Goal: Task Accomplishment & Management: Manage account settings

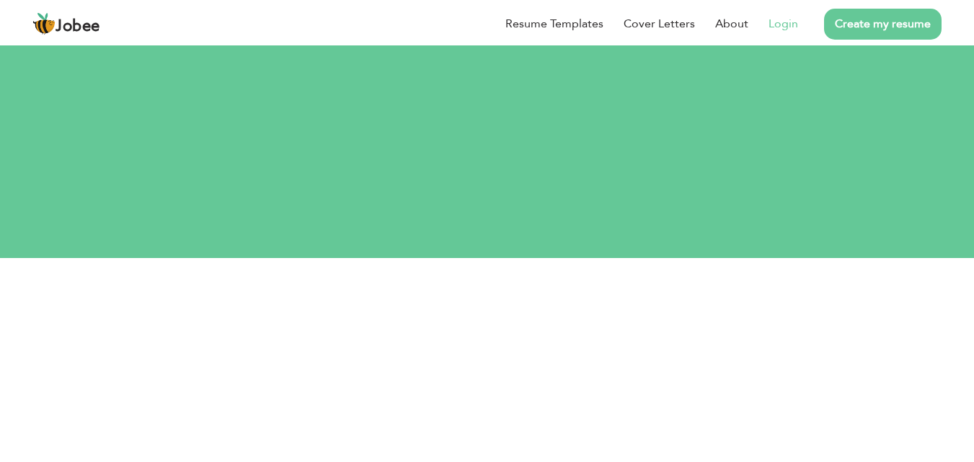
click at [774, 17] on link "Login" at bounding box center [784, 23] width 30 height 17
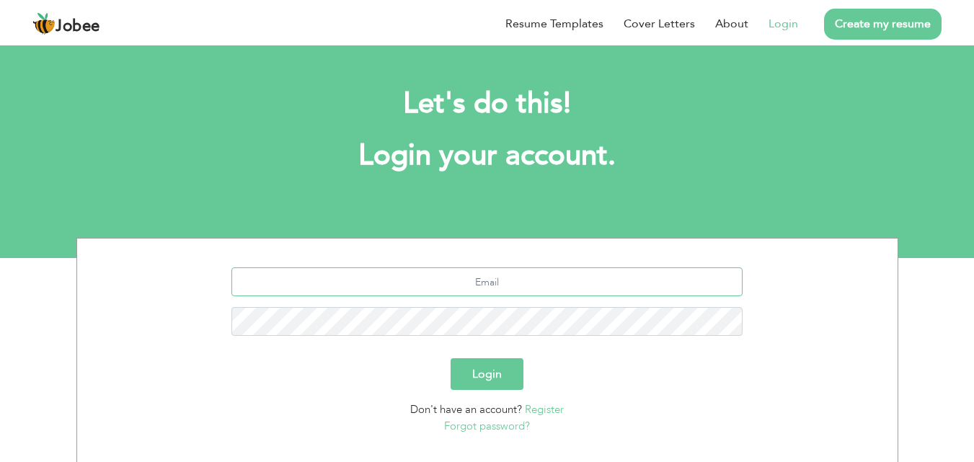
click at [508, 286] on input "text" at bounding box center [486, 282] width 511 height 29
type input "[EMAIL_ADDRESS][DOMAIN_NAME]"
click at [498, 368] on button "Login" at bounding box center [487, 374] width 73 height 32
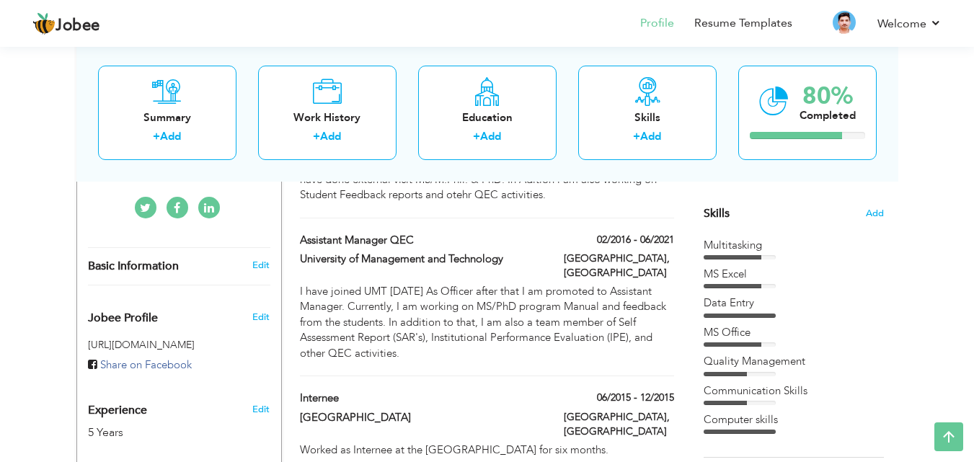
scroll to position [348, 0]
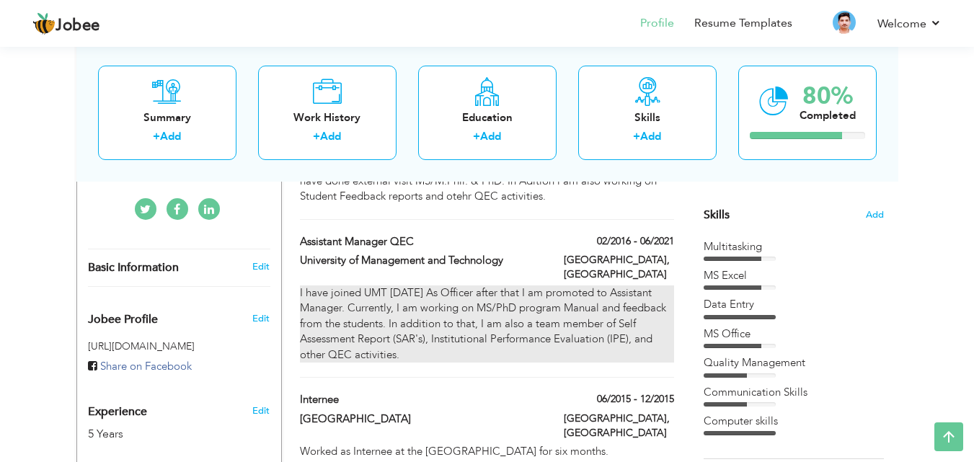
click at [448, 317] on div "I have joined UMT 5 years ago As Officer after that I am promoted to Assistant …" at bounding box center [487, 324] width 374 height 77
type input "Assistant Manager QEC"
type input "University of Management and Technology"
type input "02/2016"
type input "06/2021"
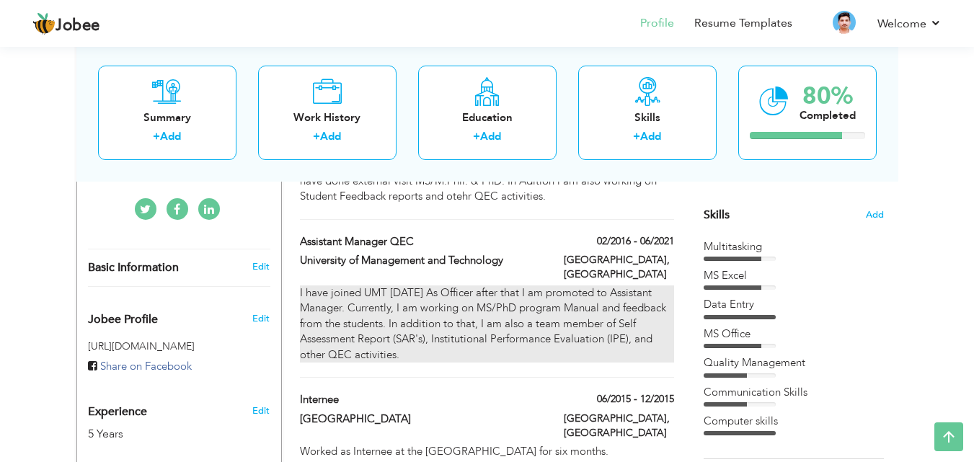
type input "Pakistan"
type input "Lahore"
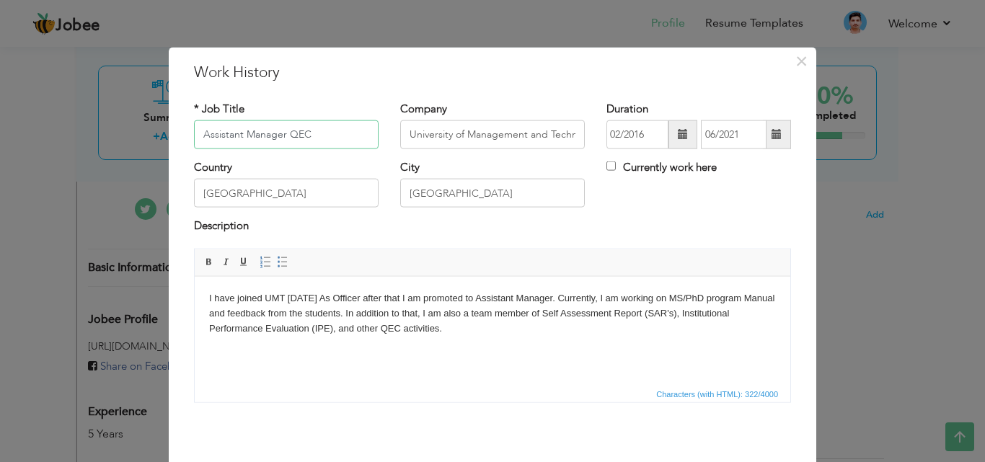
drag, startPoint x: 312, startPoint y: 136, endPoint x: 188, endPoint y: 133, distance: 124.1
click at [194, 133] on input "Assistant Manager QEC" at bounding box center [286, 134] width 185 height 29
click at [803, 66] on button "×" at bounding box center [801, 60] width 23 height 23
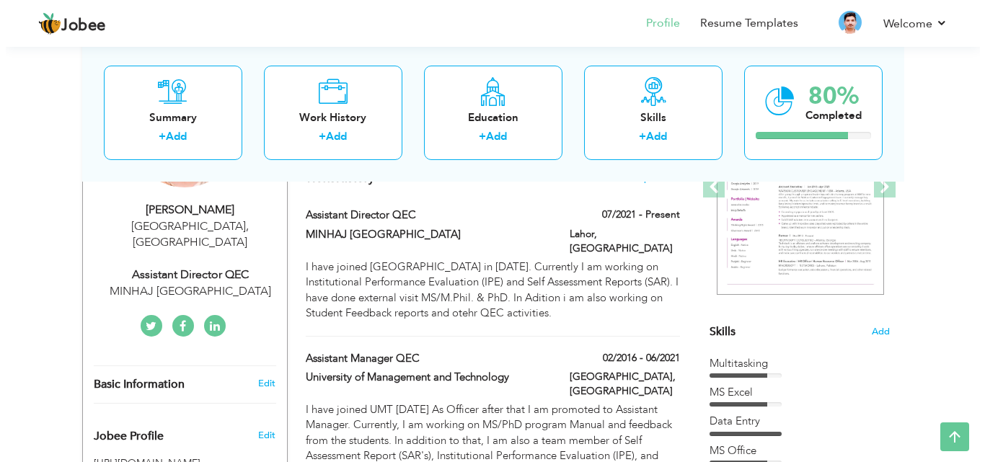
scroll to position [230, 0]
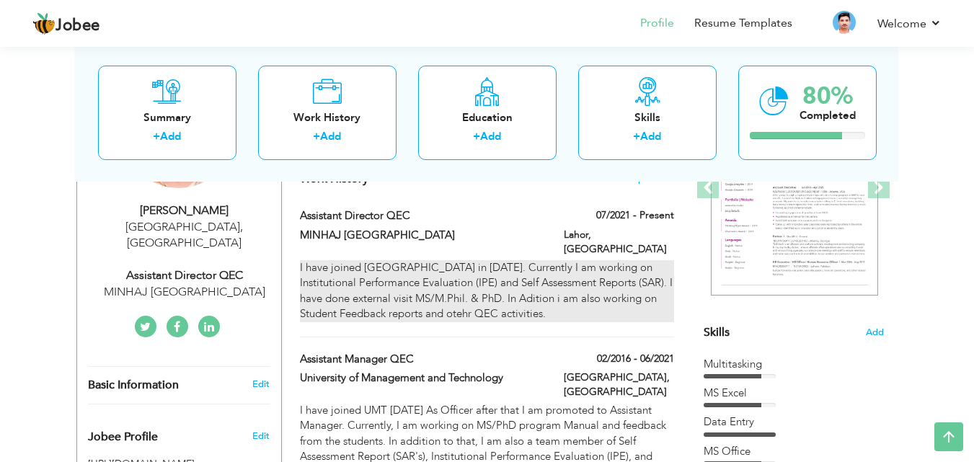
click at [570, 260] on div "I have joined Minhaj University in July, 2021. Currently I am working on Instit…" at bounding box center [487, 291] width 374 height 62
type input "Assistant Director QEC"
type input "MINHAJ University Lahore"
type input "07/2021"
type input "Lahor"
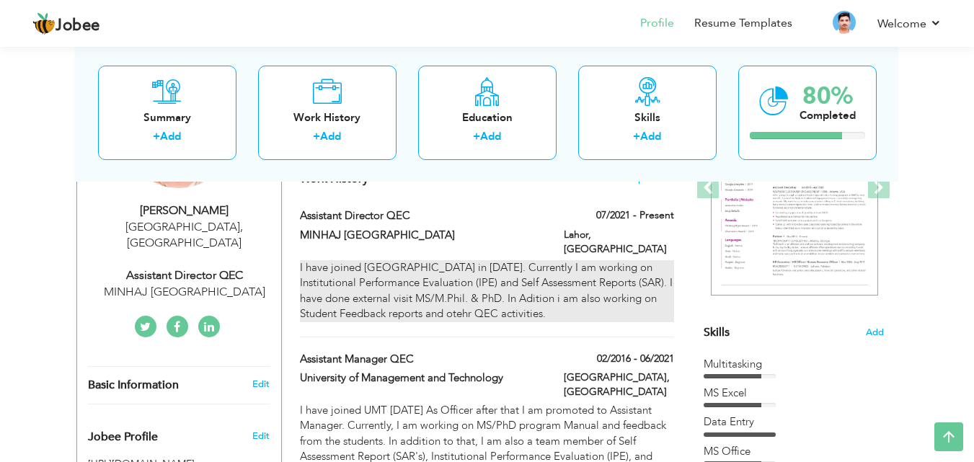
checkbox input "true"
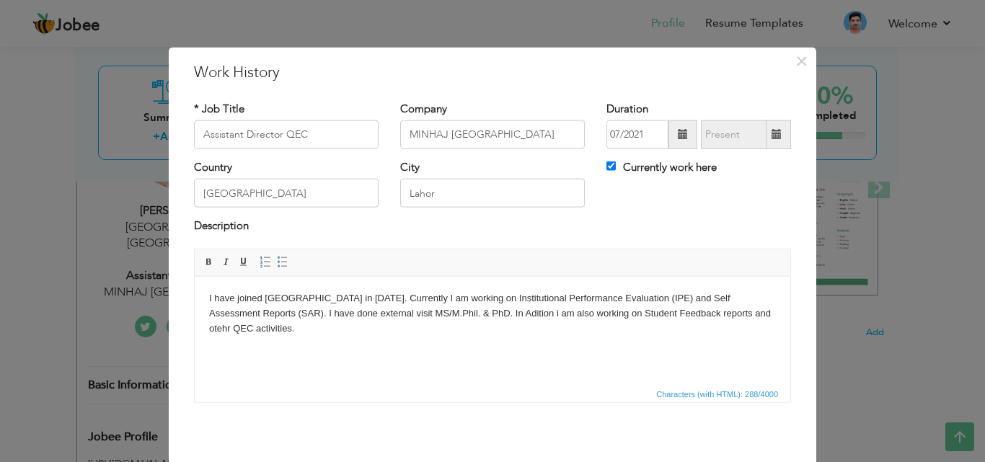
click at [265, 324] on body "I have joined Minhaj University in July, 2021. Currently I am working on Instit…" at bounding box center [492, 313] width 567 height 45
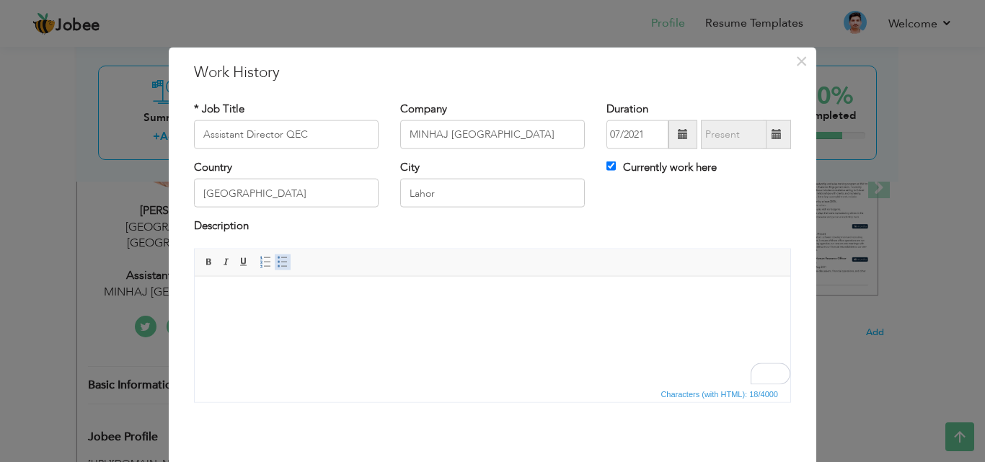
click at [280, 267] on span at bounding box center [283, 262] width 12 height 12
click at [280, 266] on span at bounding box center [283, 262] width 12 height 12
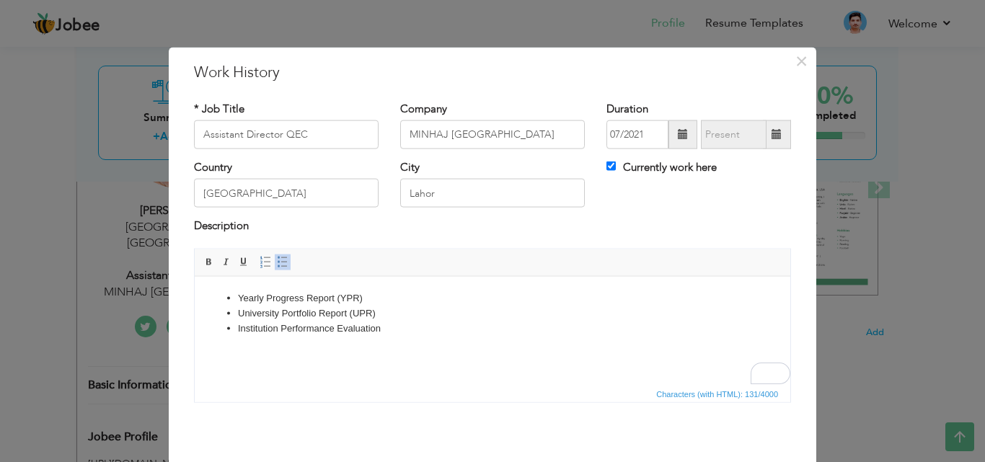
click at [386, 308] on li "University Portfolio Report (UPR)" at bounding box center [492, 313] width 509 height 15
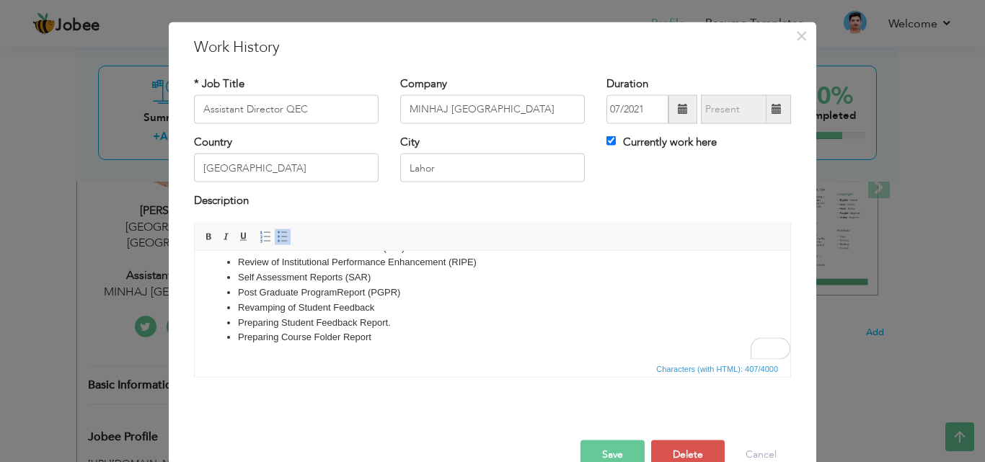
scroll to position [57, 0]
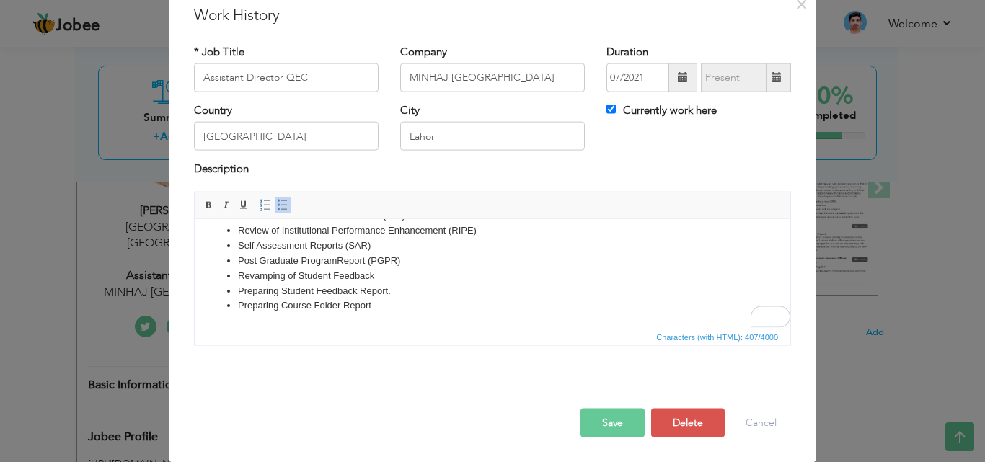
click at [599, 418] on button "Save" at bounding box center [612, 422] width 64 height 29
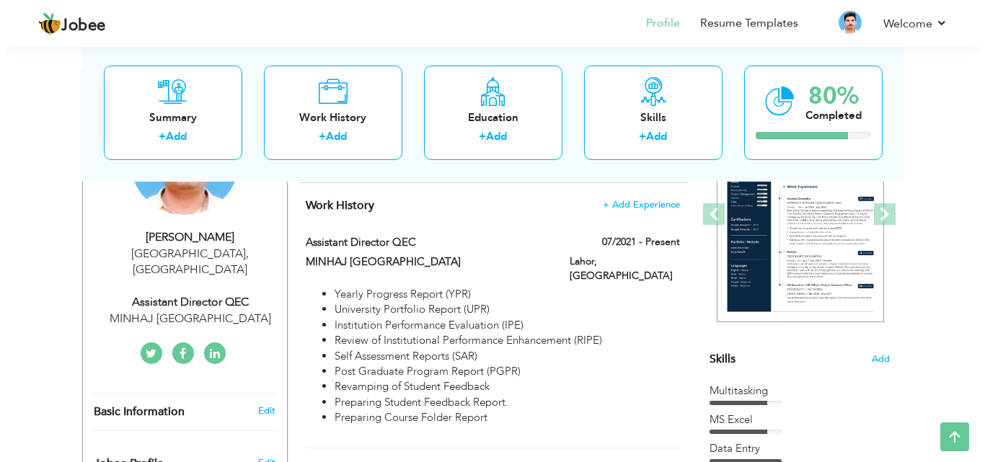
scroll to position [202, 0]
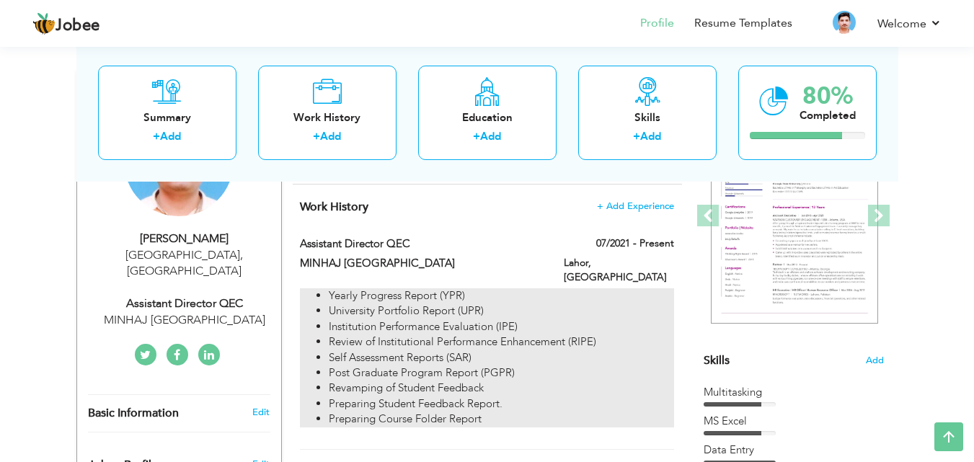
click at [542, 381] on li "Revamping of Student Feedback" at bounding box center [501, 388] width 345 height 15
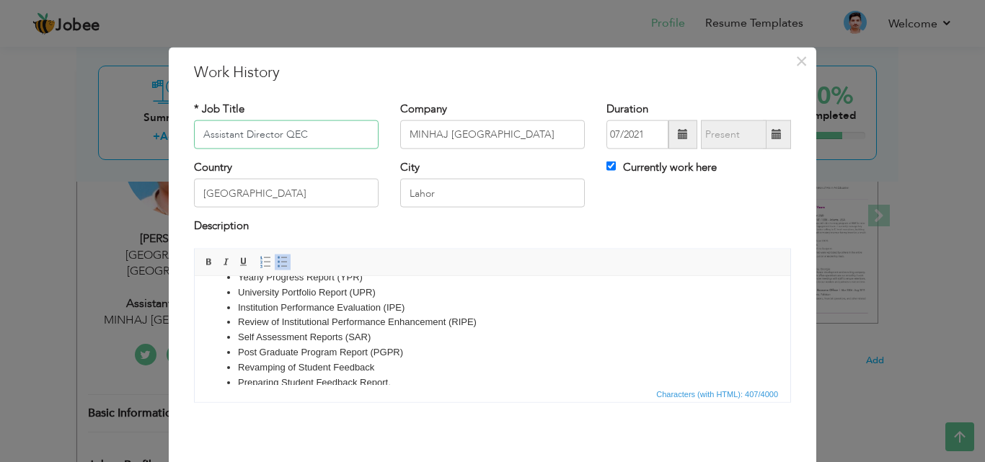
scroll to position [0, 0]
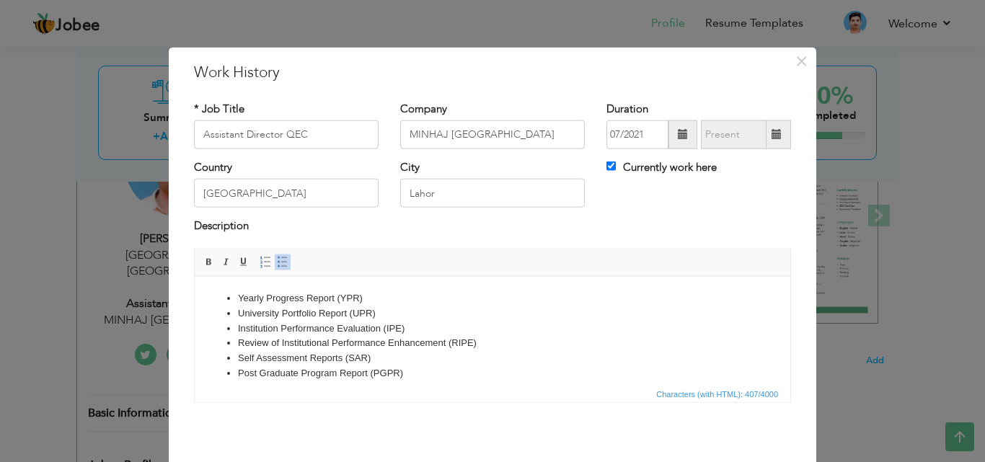
click at [239, 294] on li "Yearly Progress Report (YPR)" at bounding box center [492, 298] width 509 height 15
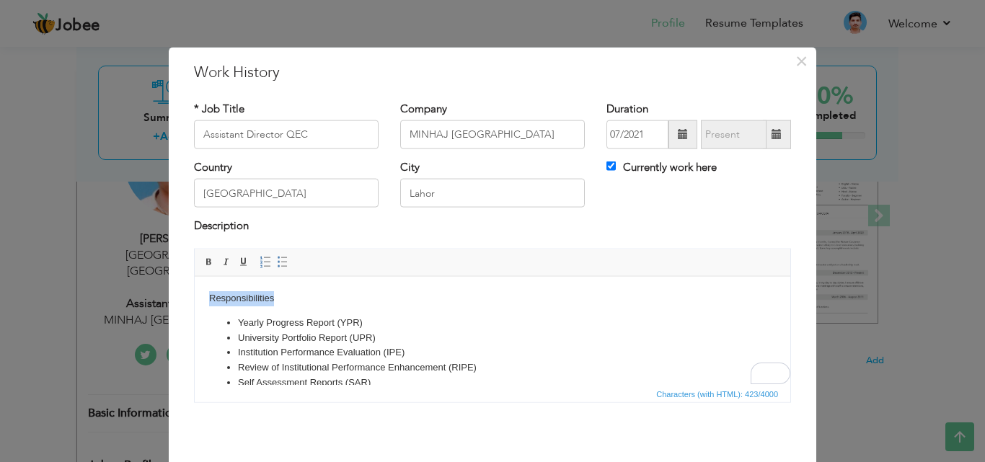
drag, startPoint x: 290, startPoint y: 299, endPoint x: 211, endPoint y: 296, distance: 78.7
click at [211, 296] on body "Responsibilities Yearly Progress Report (YPR) University Portfolio Report (UPR)…" at bounding box center [492, 370] width 567 height 159
click at [208, 262] on span at bounding box center [209, 262] width 12 height 12
click at [513, 318] on li "Yearly Progress Report (YPR)" at bounding box center [492, 322] width 509 height 15
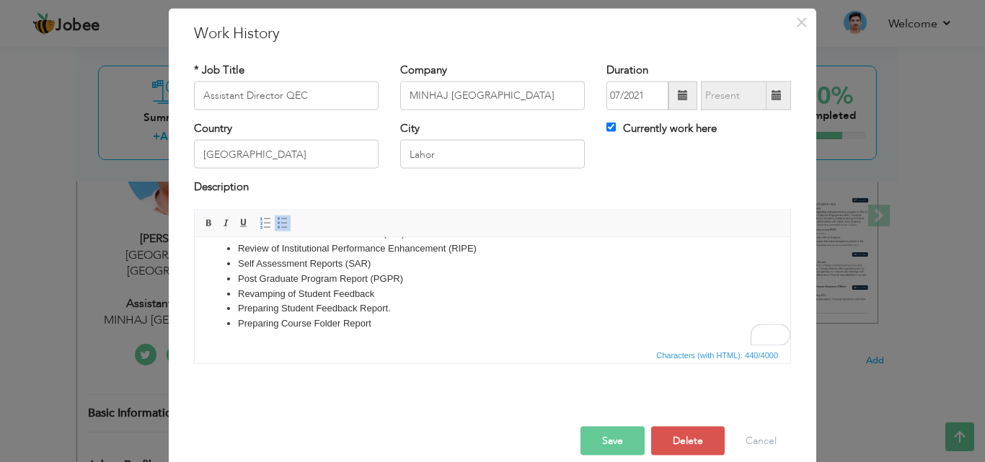
scroll to position [57, 0]
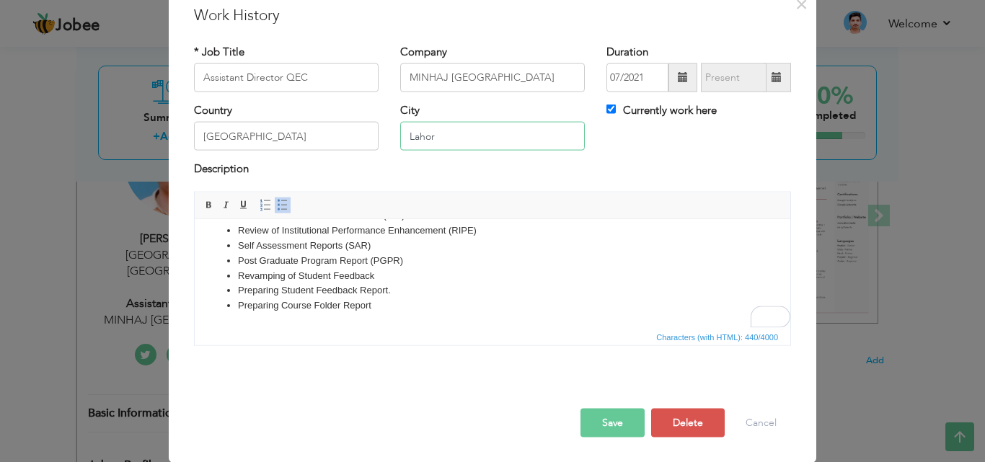
click at [443, 143] on input "Lahor" at bounding box center [492, 136] width 185 height 29
type input "Lahore"
click at [592, 416] on button "Save" at bounding box center [612, 422] width 64 height 29
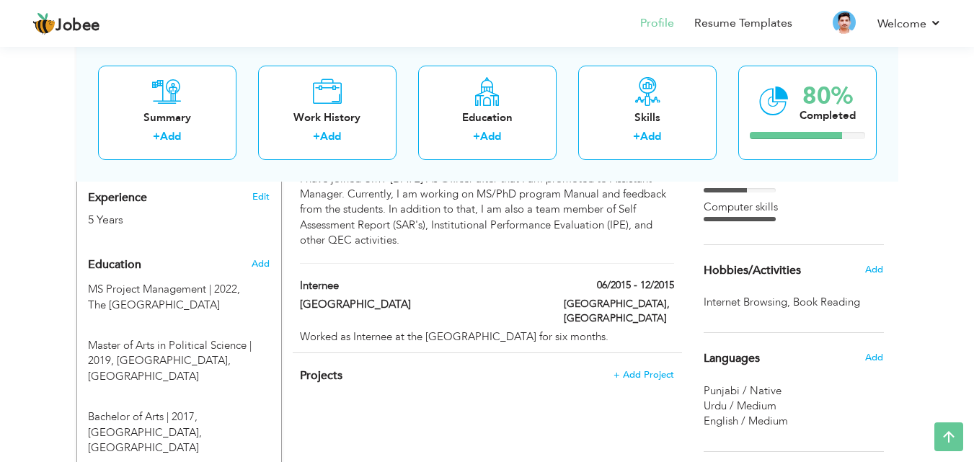
scroll to position [561, 0]
click at [124, 260] on span "Education" at bounding box center [114, 266] width 53 height 13
radio input "true"
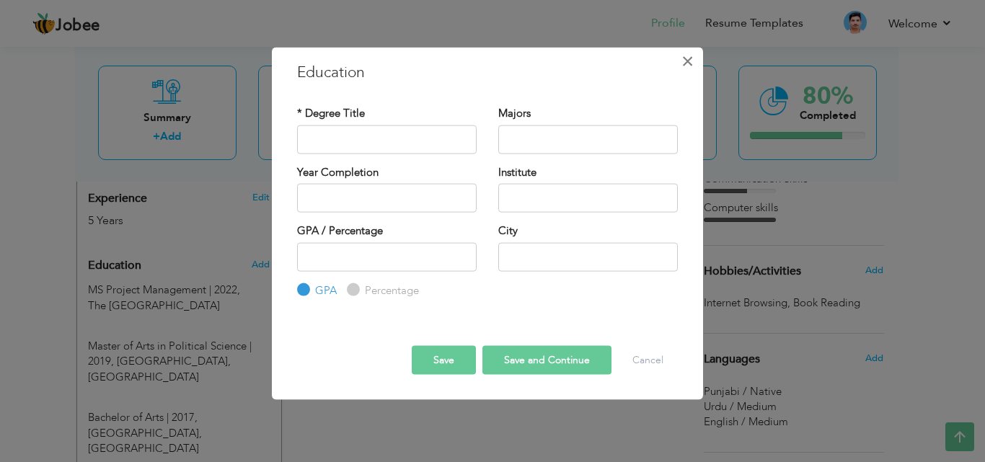
click at [681, 61] on span "×" at bounding box center [687, 61] width 12 height 26
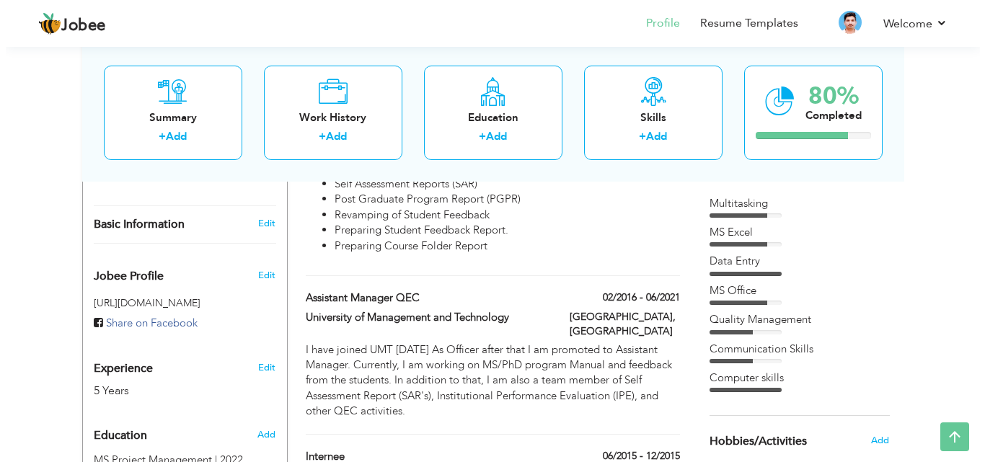
scroll to position [398, 0]
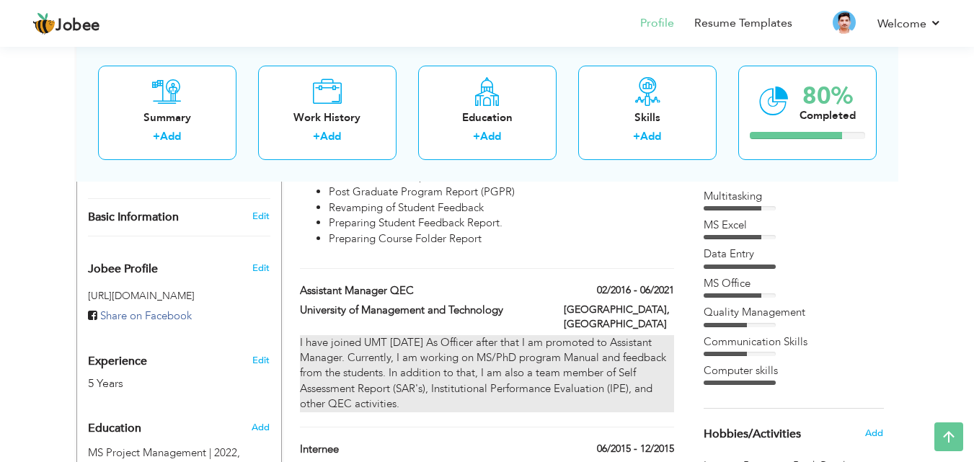
click at [486, 346] on div "I have joined UMT 5 years ago As Officer after that I am promoted to Assistant …" at bounding box center [487, 373] width 374 height 77
type input "Assistant Manager QEC"
type input "University of Management and Technology"
type input "02/2016"
type input "06/2021"
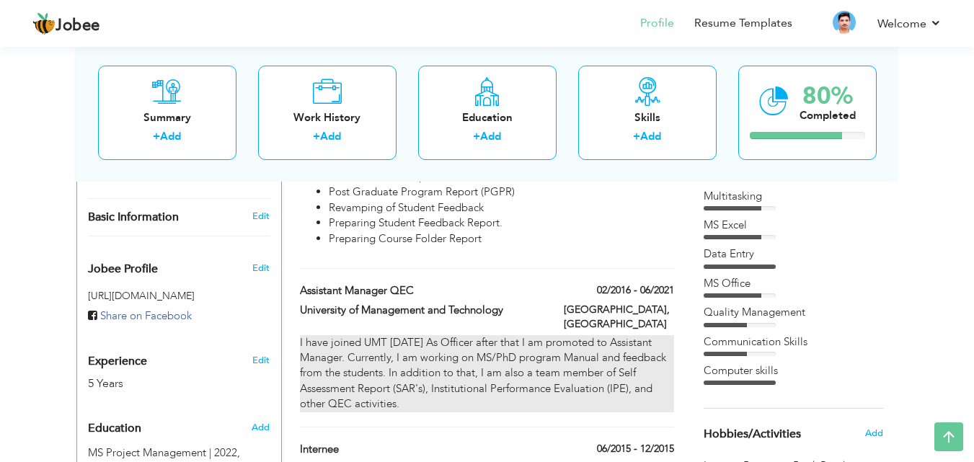
checkbox input "false"
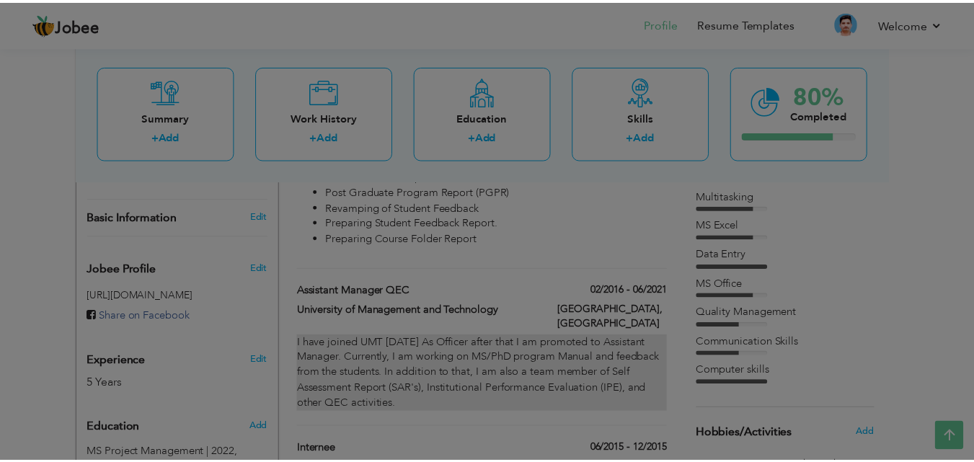
scroll to position [0, 0]
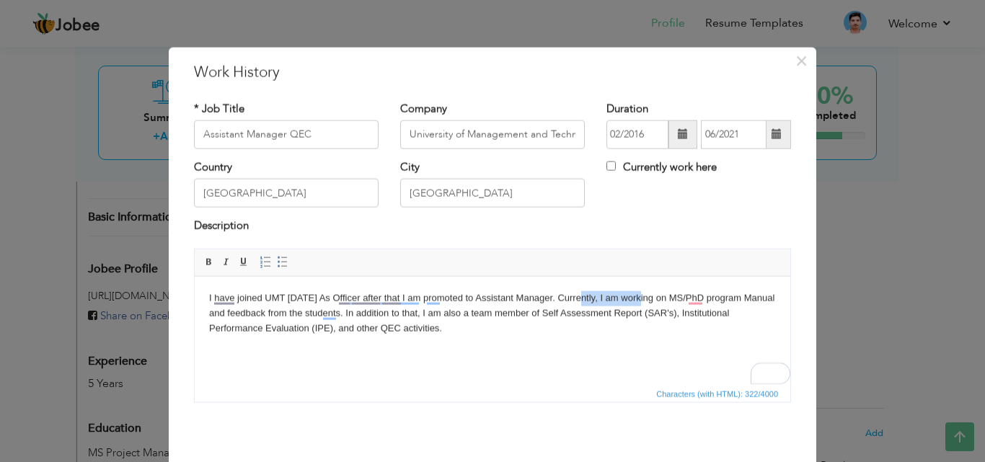
drag, startPoint x: 579, startPoint y: 296, endPoint x: 636, endPoint y: 293, distance: 57.0
click at [636, 293] on body "I have joined UMT 5 years ago As Officer after that I am promoted to Assistant …" at bounding box center [492, 313] width 567 height 45
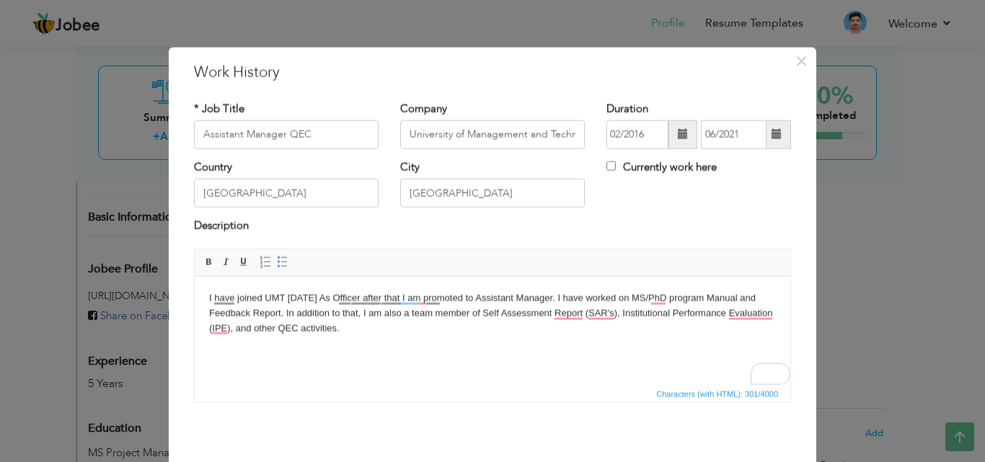
drag, startPoint x: 206, startPoint y: 291, endPoint x: 337, endPoint y: 352, distance: 144.2
click at [337, 350] on html "I have joined UMT 5 years ago As Officer after that I am promoted to Assistant …" at bounding box center [493, 313] width 596 height 74
click at [795, 65] on span "×" at bounding box center [801, 61] width 12 height 26
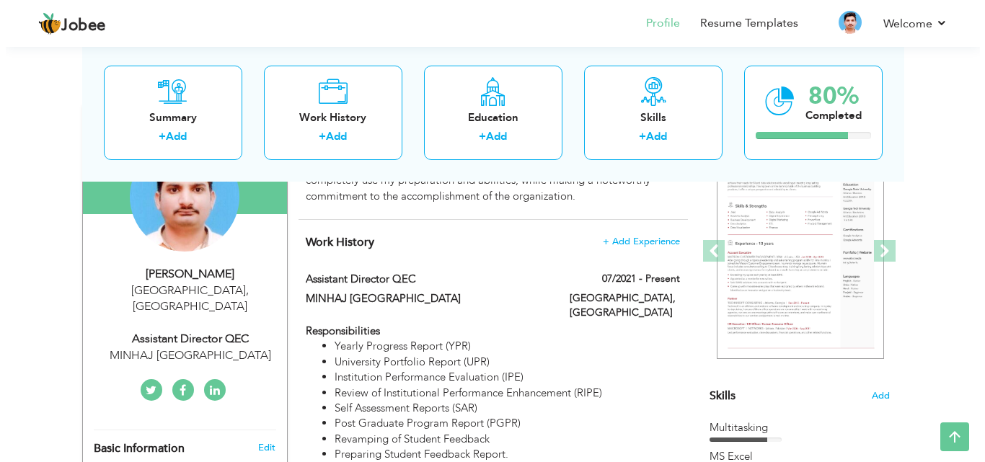
scroll to position [163, 0]
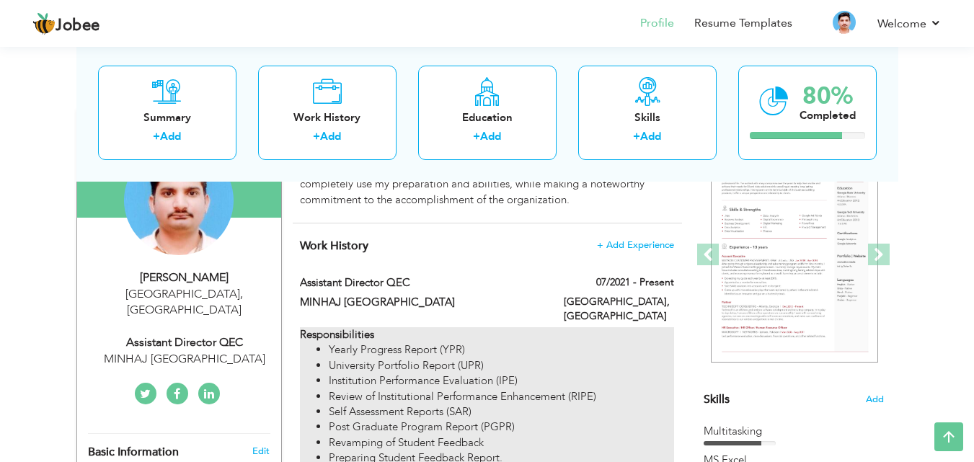
click at [626, 343] on li "Yearly Progress Report (YPR)" at bounding box center [501, 350] width 345 height 15
type input "Assistant Director QEC"
type input "MINHAJ University Lahore"
type input "07/2021"
checkbox input "true"
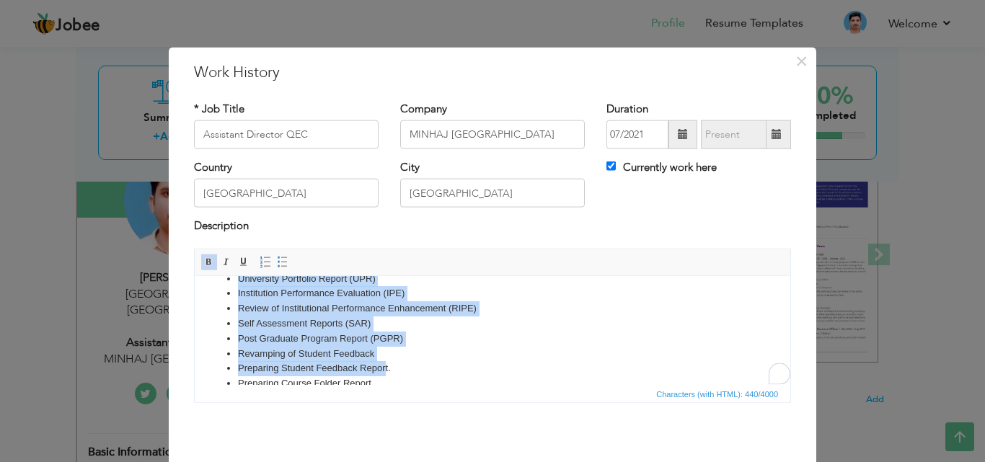
scroll to position [80, 0]
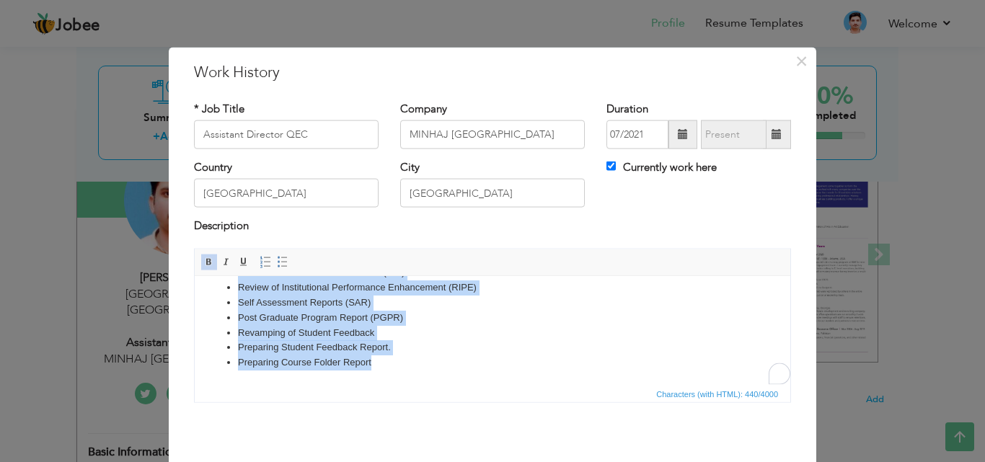
drag, startPoint x: 210, startPoint y: 295, endPoint x: 390, endPoint y: 370, distance: 195.3
click at [390, 370] on html "Responsibilities Yearly Progress Report (YPR) University Portfolio Report (UPR)…" at bounding box center [493, 290] width 596 height 188
copy body "Responsibilities Yearly Progress Report (YPR) University Portfolio Report (UPR)…"
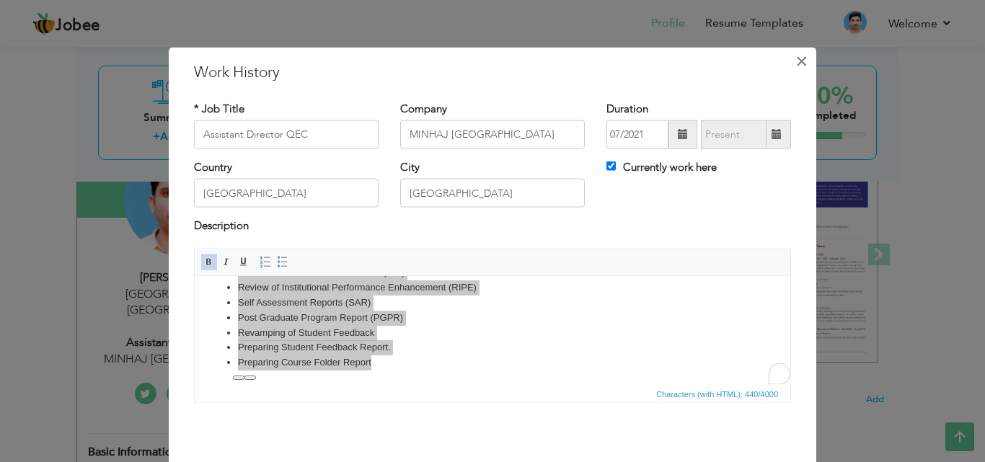
click at [790, 61] on button "×" at bounding box center [801, 60] width 23 height 23
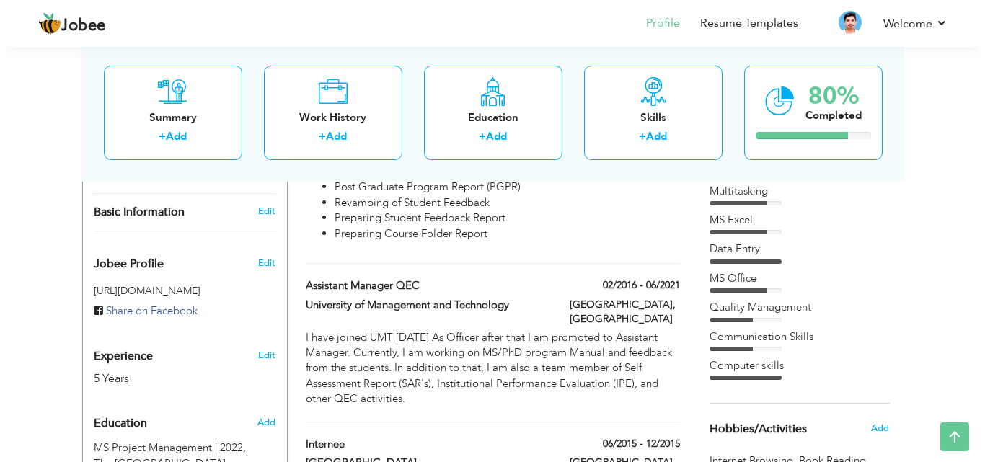
scroll to position [404, 0]
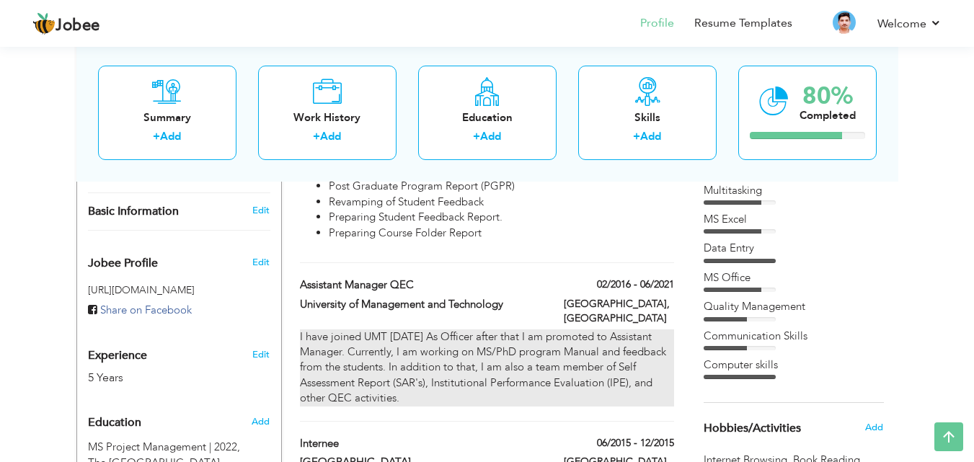
click at [451, 330] on div "I have joined UMT 5 years ago As Officer after that I am promoted to Assistant …" at bounding box center [487, 368] width 374 height 77
type input "Assistant Manager QEC"
type input "University of Management and Technology"
type input "02/2016"
type input "06/2021"
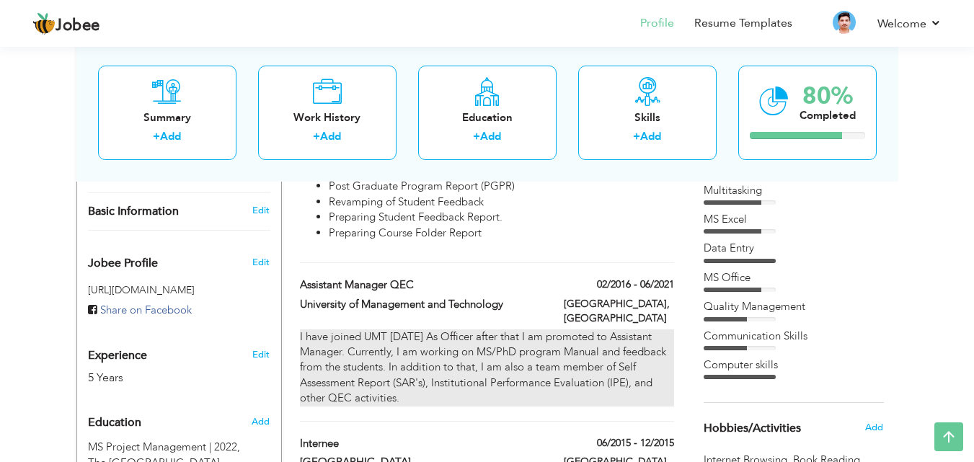
checkbox input "false"
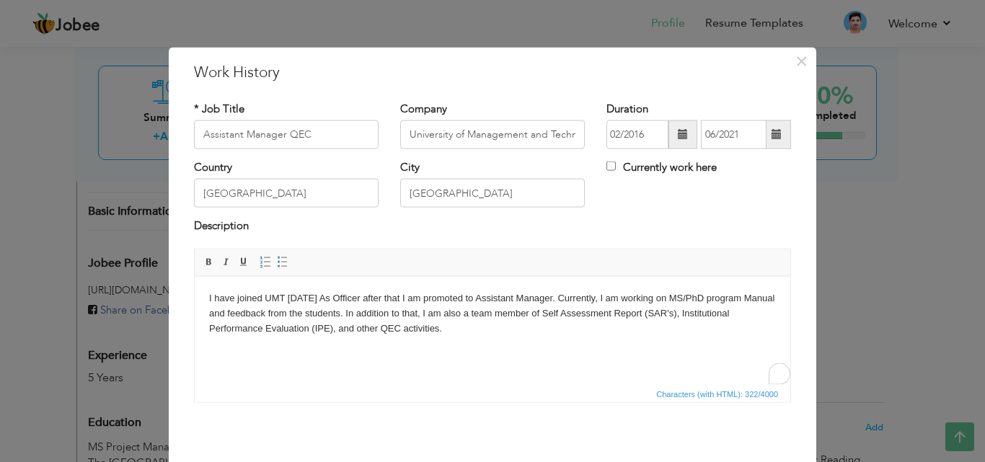
drag, startPoint x: 462, startPoint y: 332, endPoint x: 206, endPoint y: 300, distance: 258.8
click at [206, 300] on html "I have joined UMT 5 years ago As Officer after that I am promoted to Assistant …" at bounding box center [493, 313] width 596 height 74
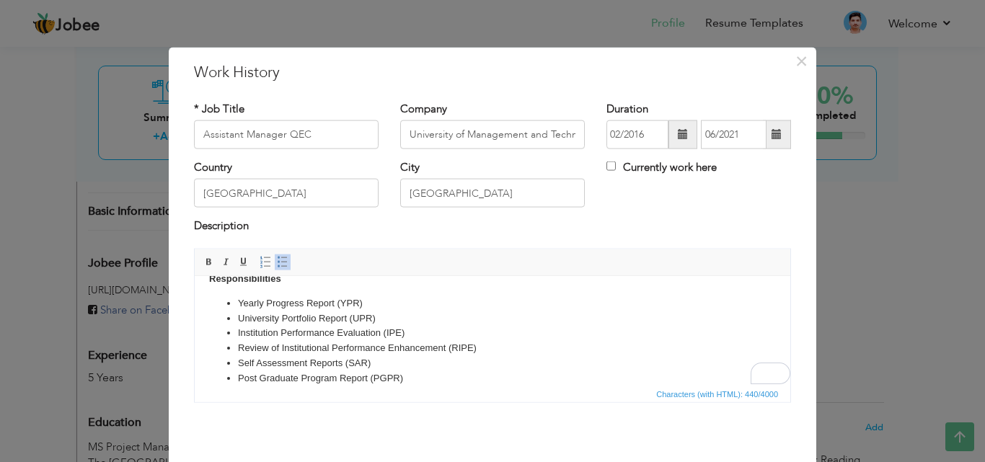
scroll to position [0, 0]
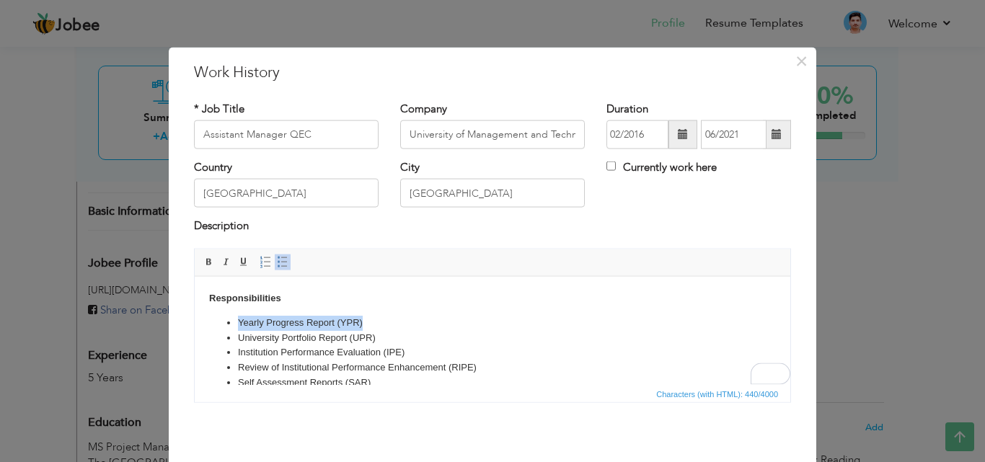
drag, startPoint x: 376, startPoint y: 322, endPoint x: 239, endPoint y: 319, distance: 137.7
click at [239, 319] on li "Yearly Progress Report (YPR)" at bounding box center [492, 322] width 509 height 15
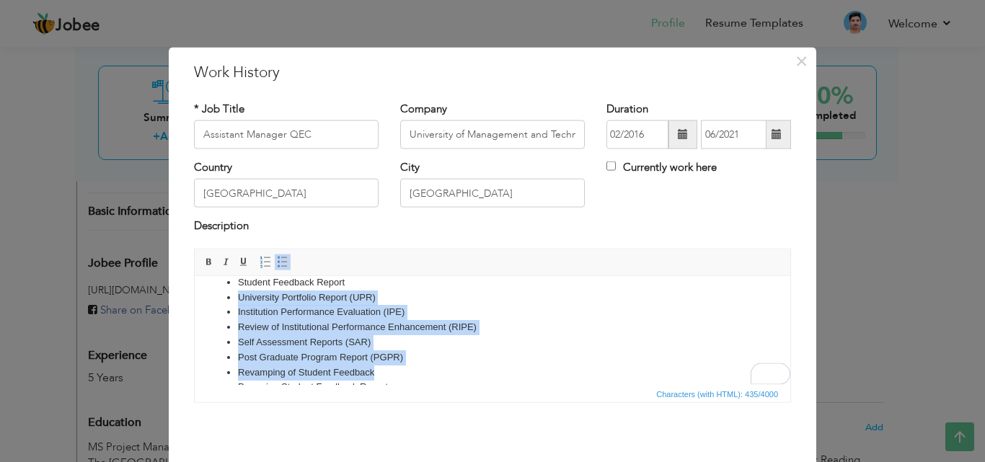
scroll to position [46, 0]
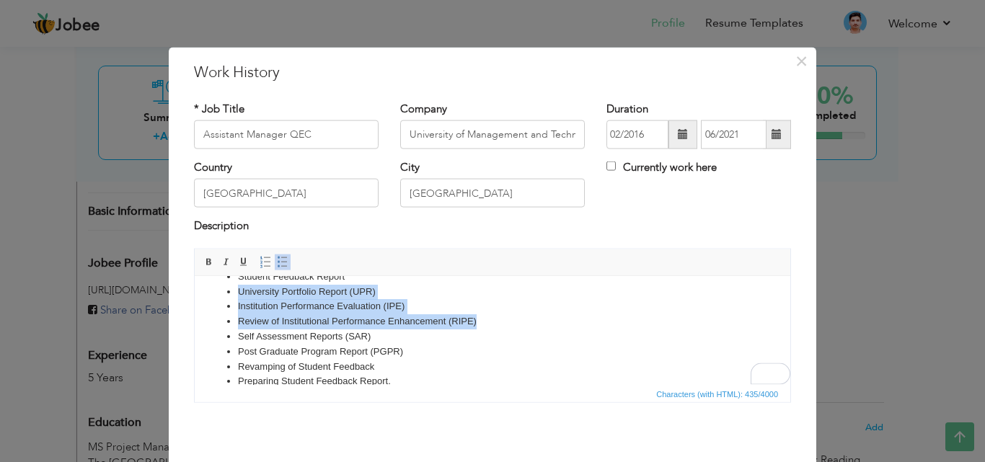
drag, startPoint x: 239, startPoint y: 337, endPoint x: 478, endPoint y: 319, distance: 239.4
click at [478, 319] on ul "Student Feedback Report University Portfolio Report (UPR) Institution Performan…" at bounding box center [492, 336] width 567 height 135
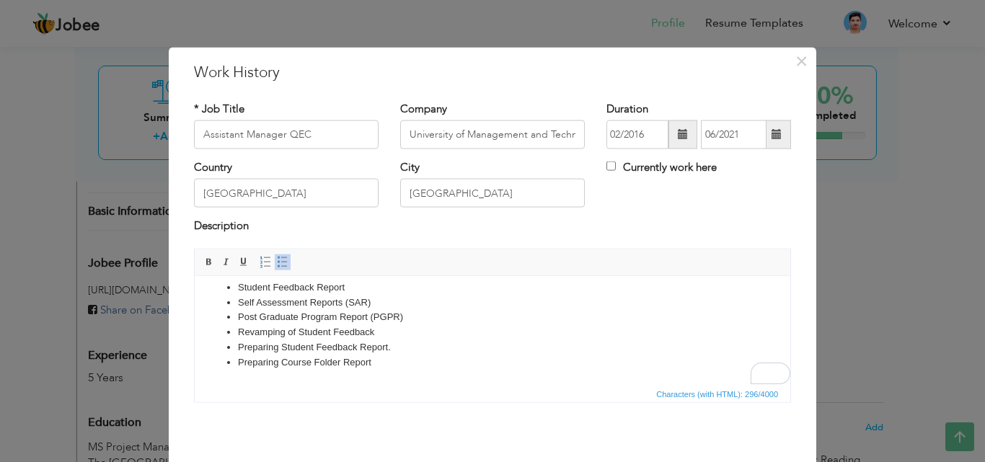
scroll to position [35, 0]
drag, startPoint x: 375, startPoint y: 331, endPoint x: 228, endPoint y: 334, distance: 147.1
click at [238, 334] on li "Revamping of Student Feedback" at bounding box center [492, 331] width 509 height 15
drag, startPoint x: 395, startPoint y: 344, endPoint x: 263, endPoint y: 357, distance: 132.6
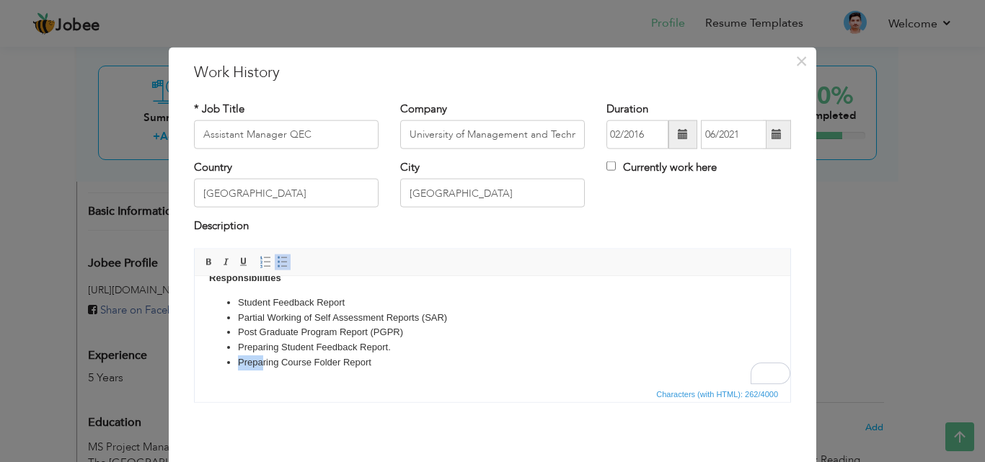
click at [263, 357] on ul "Student Feedback Report Partial Working of Self Assessment Reports (SAR) Post G…" at bounding box center [492, 332] width 567 height 75
drag, startPoint x: 379, startPoint y: 363, endPoint x: 239, endPoint y: 348, distance: 140.7
click at [239, 348] on ul "Student Feedback Report Partial Working of Self Assessment Reports (SAR) Post G…" at bounding box center [492, 332] width 567 height 75
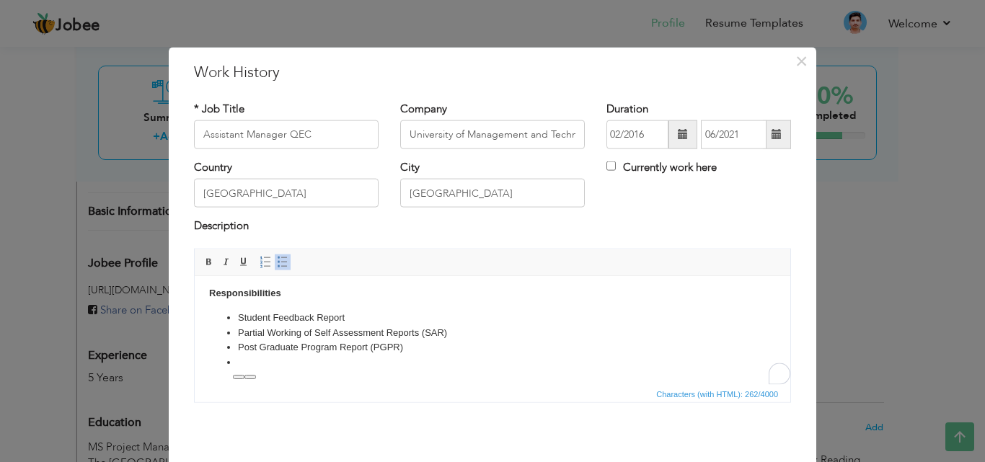
scroll to position [5, 0]
click at [414, 350] on li "Post Graduate Program Report (PGPR)" at bounding box center [492, 347] width 509 height 15
click at [301, 335] on li "Partial Working of Self Assessment Reports (SAR)" at bounding box center [492, 332] width 509 height 15
click at [408, 349] on li "Post Graduate Program Report (PGPR)" at bounding box center [492, 347] width 509 height 15
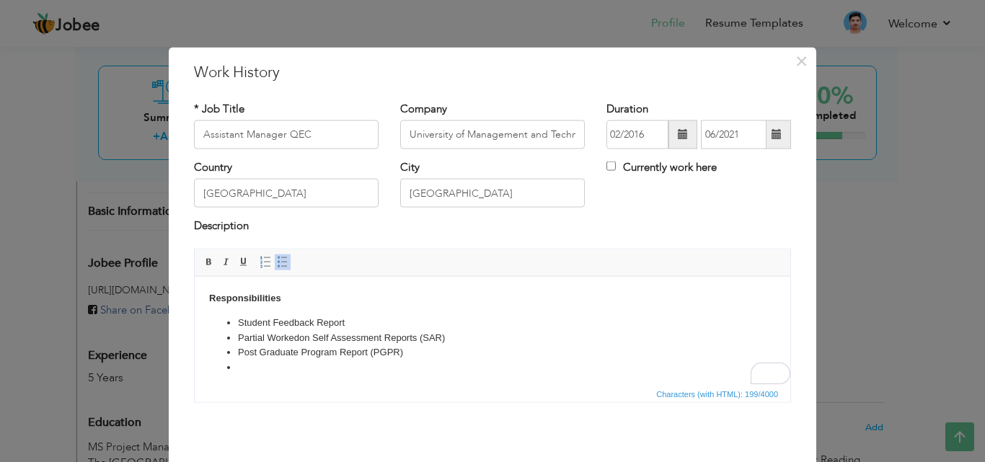
click at [265, 367] on li "To enrich screen reader interactions, please activate Accessibility in Grammarl…" at bounding box center [492, 367] width 509 height 15
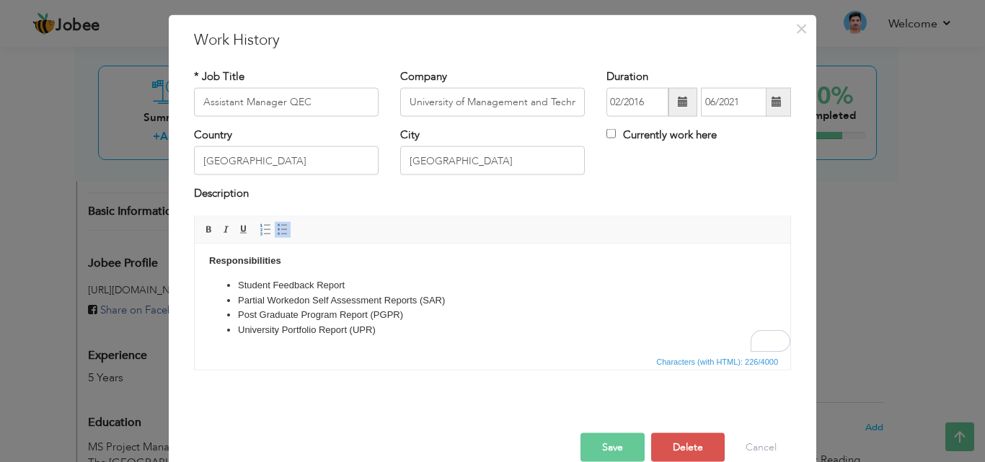
scroll to position [57, 0]
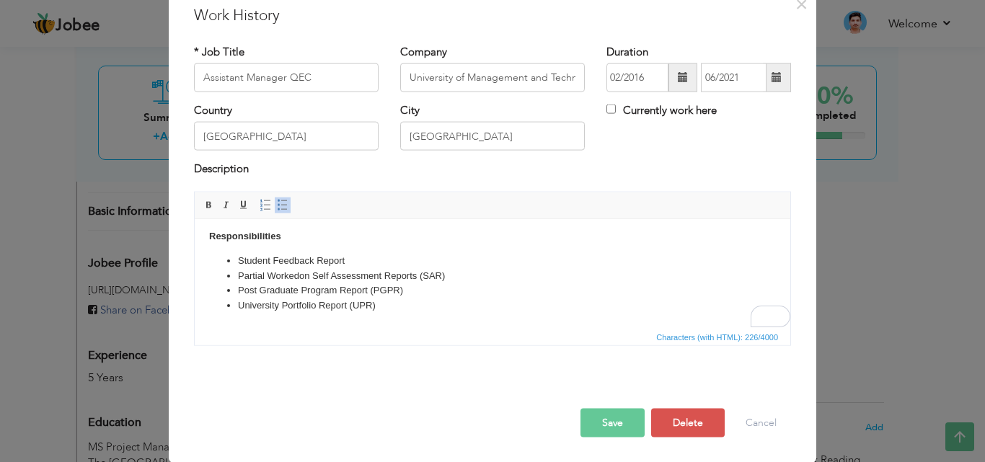
click at [624, 419] on button "Save" at bounding box center [612, 422] width 64 height 29
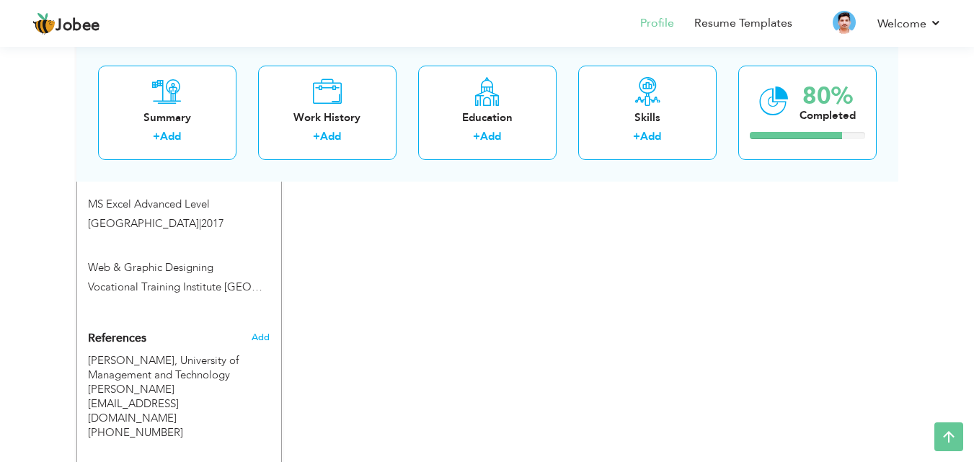
scroll to position [1173, 0]
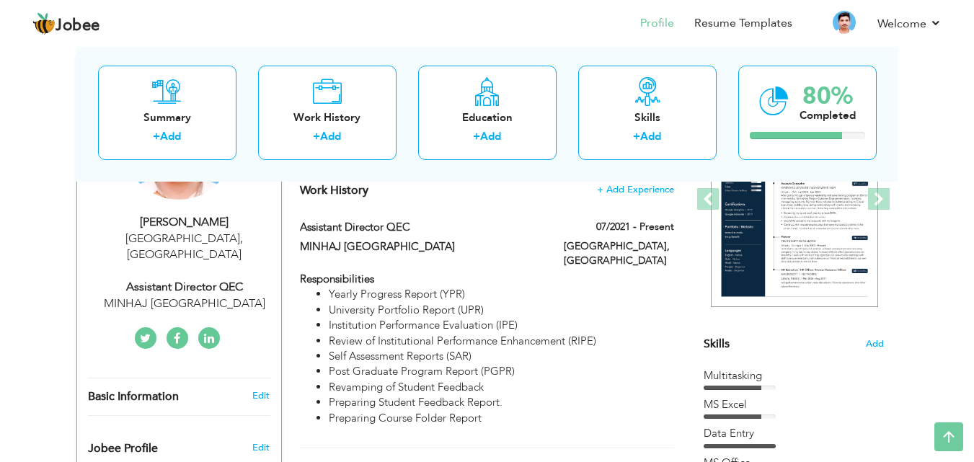
scroll to position [0, 0]
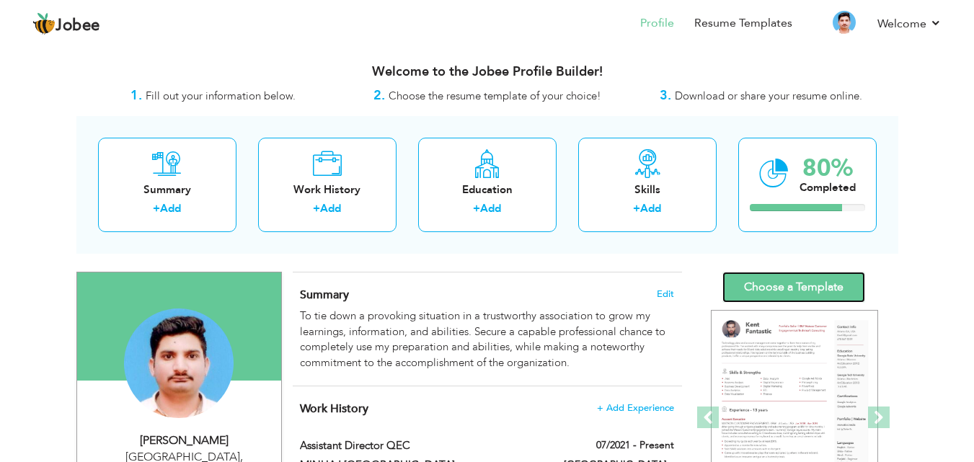
click at [764, 288] on link "Choose a Template" at bounding box center [794, 287] width 143 height 31
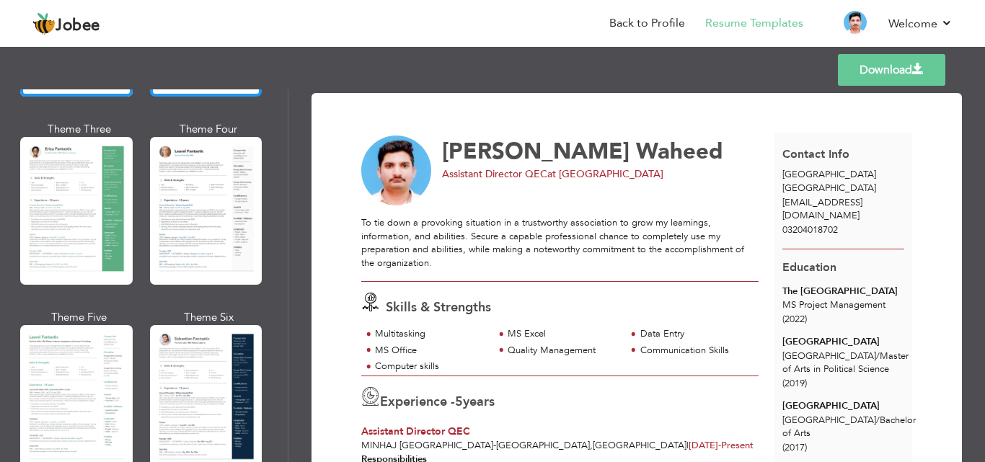
scroll to position [247, 0]
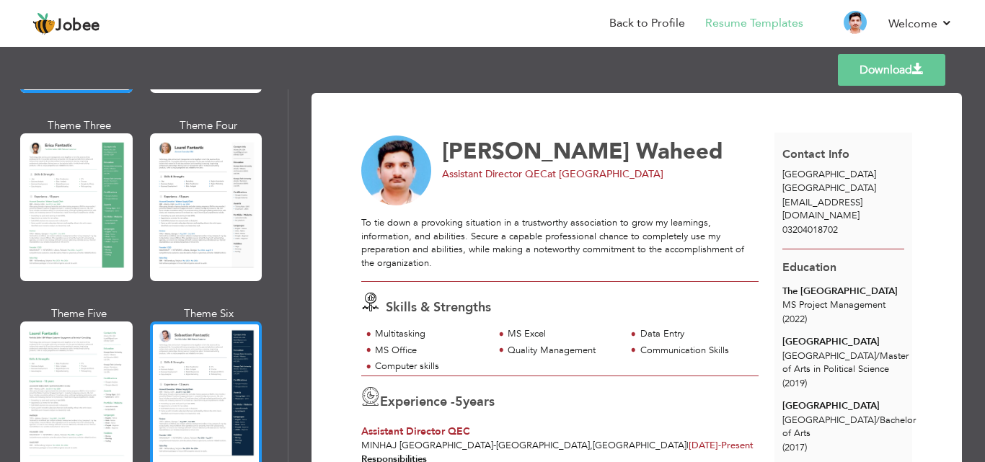
click at [203, 353] on div at bounding box center [206, 396] width 112 height 148
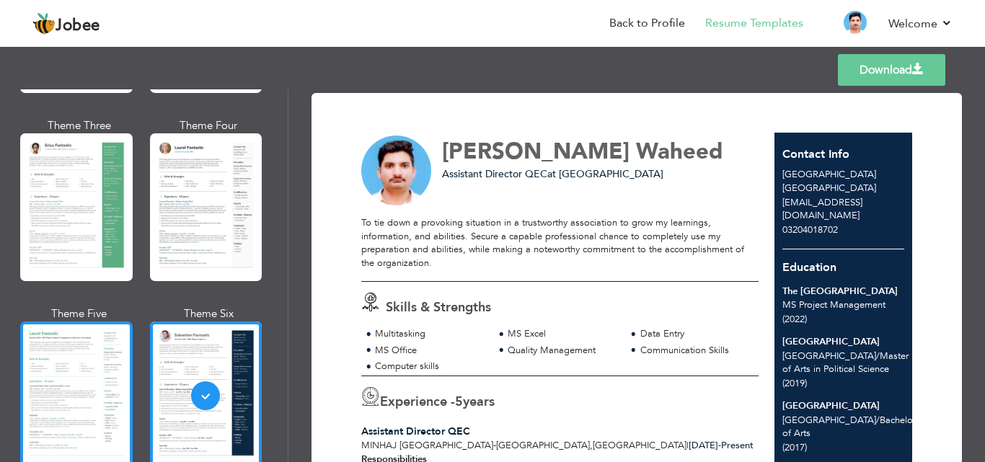
click at [81, 348] on div at bounding box center [76, 396] width 112 height 148
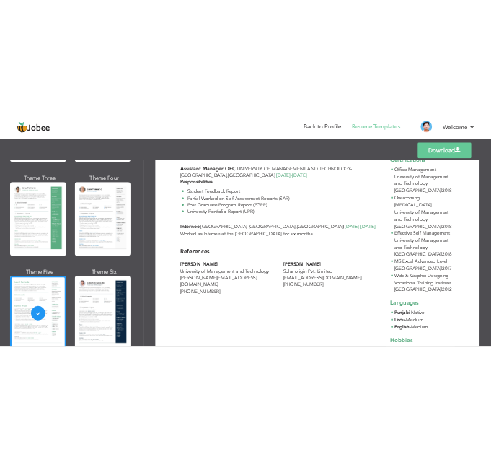
scroll to position [573, 0]
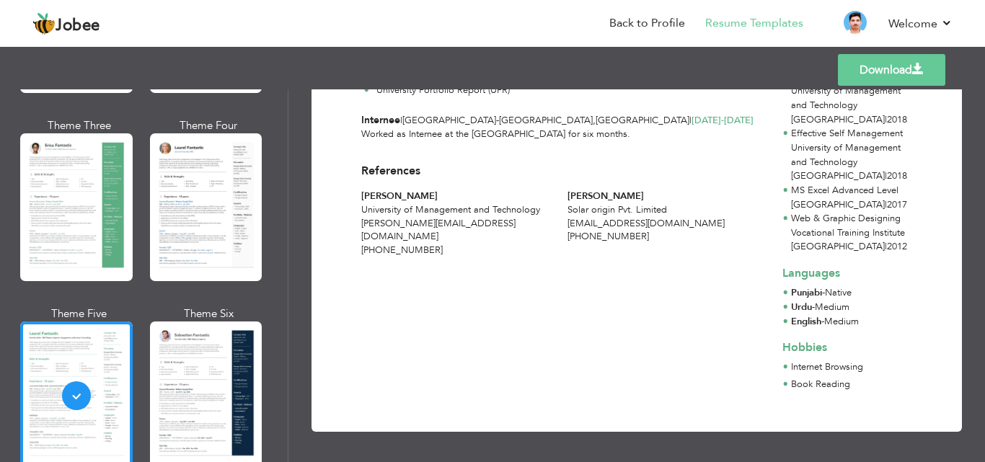
click at [895, 67] on link "Download" at bounding box center [891, 70] width 107 height 32
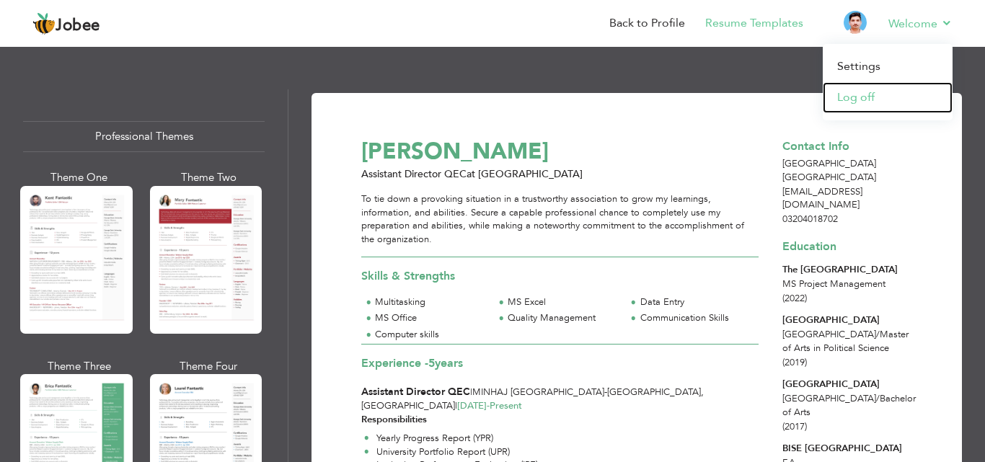
click at [854, 99] on link "Log off" at bounding box center [888, 97] width 130 height 31
